Goal: Transaction & Acquisition: Purchase product/service

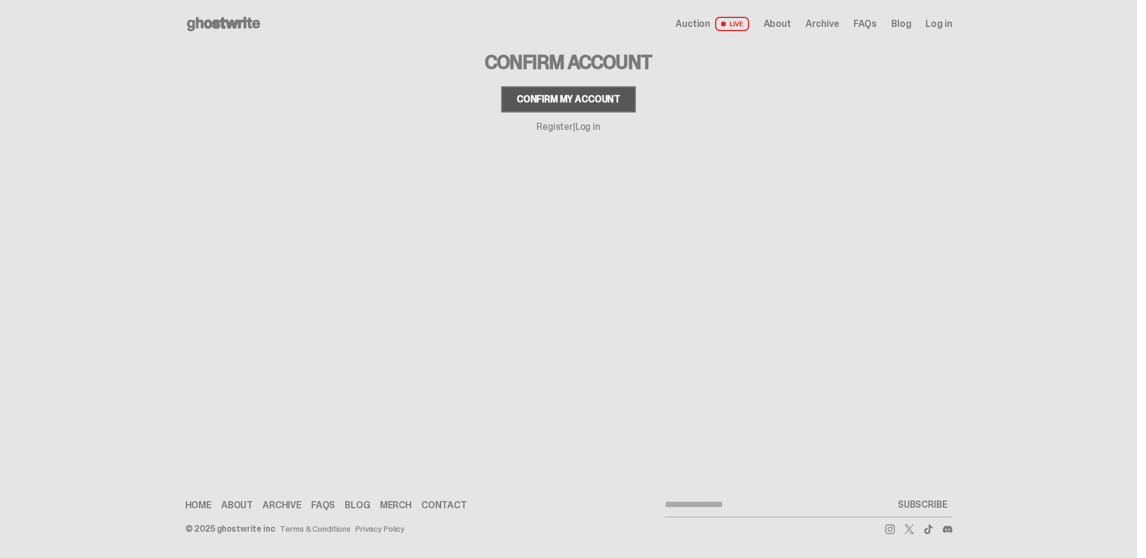
click at [588, 104] on div "Confirm my account" at bounding box center [568, 100] width 104 height 10
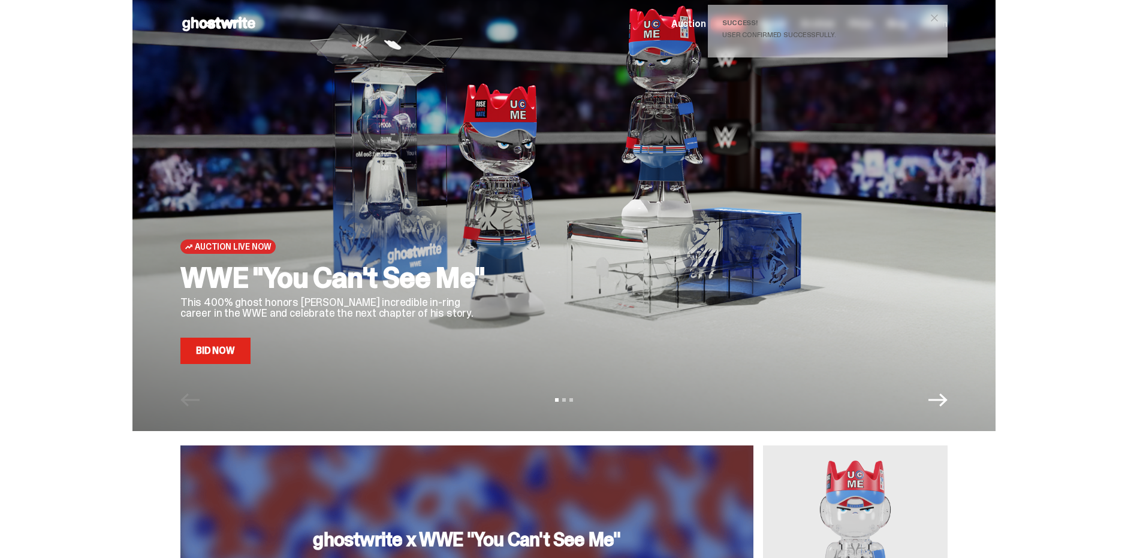
click at [226, 249] on span "Auction Live Now" at bounding box center [233, 247] width 76 height 10
click at [228, 250] on span "Auction Live Now" at bounding box center [233, 247] width 76 height 10
click at [228, 283] on h2 "WWE "You Can't See Me"" at bounding box center [336, 278] width 312 height 29
click at [234, 352] on link "Bid Now" at bounding box center [215, 351] width 70 height 26
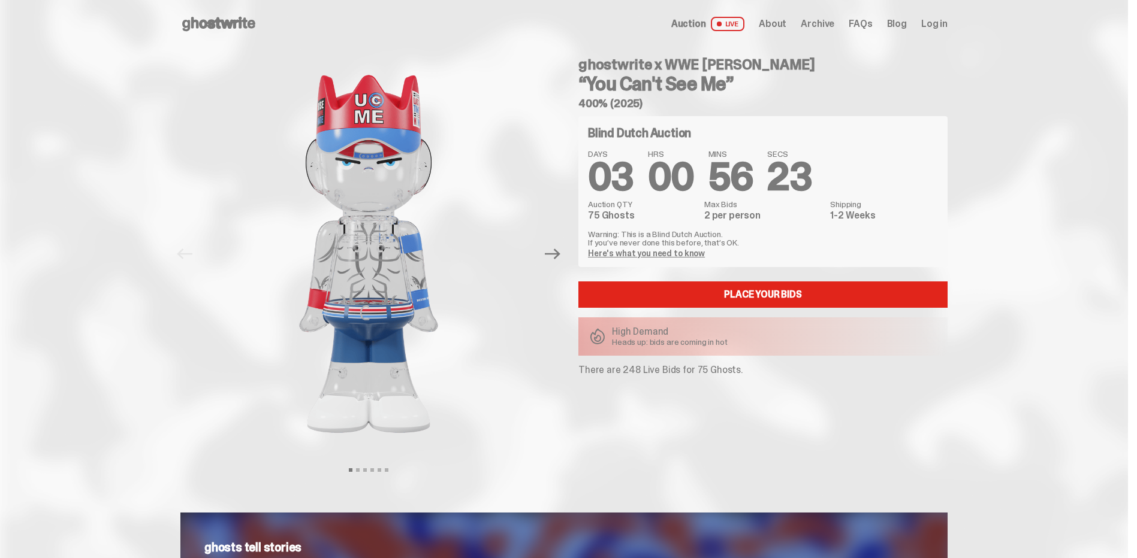
click at [829, 21] on span "Archive" at bounding box center [817, 24] width 34 height 10
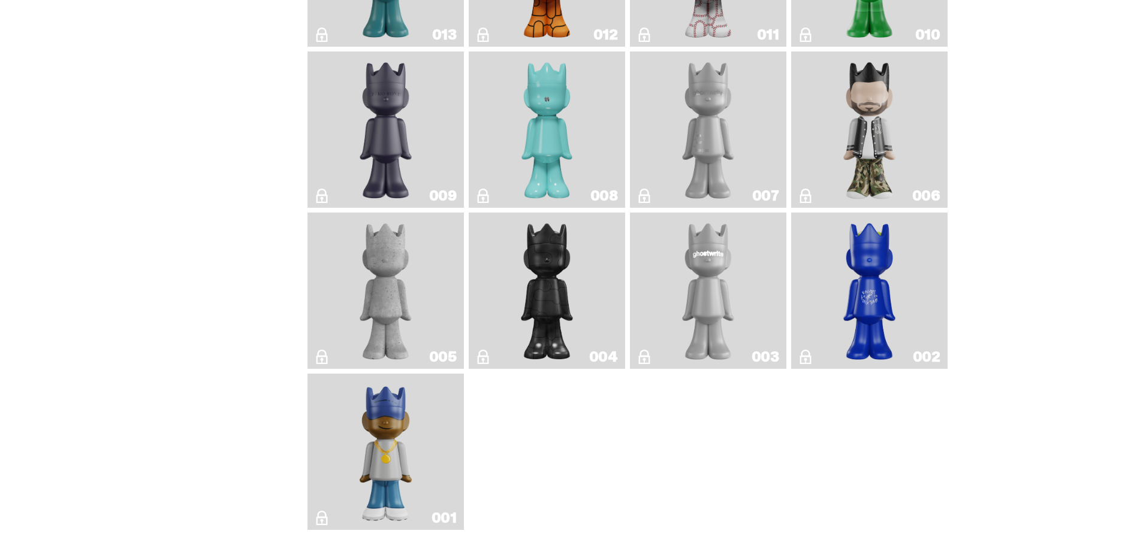
scroll to position [2251, 0]
